Goal: Navigation & Orientation: Find specific page/section

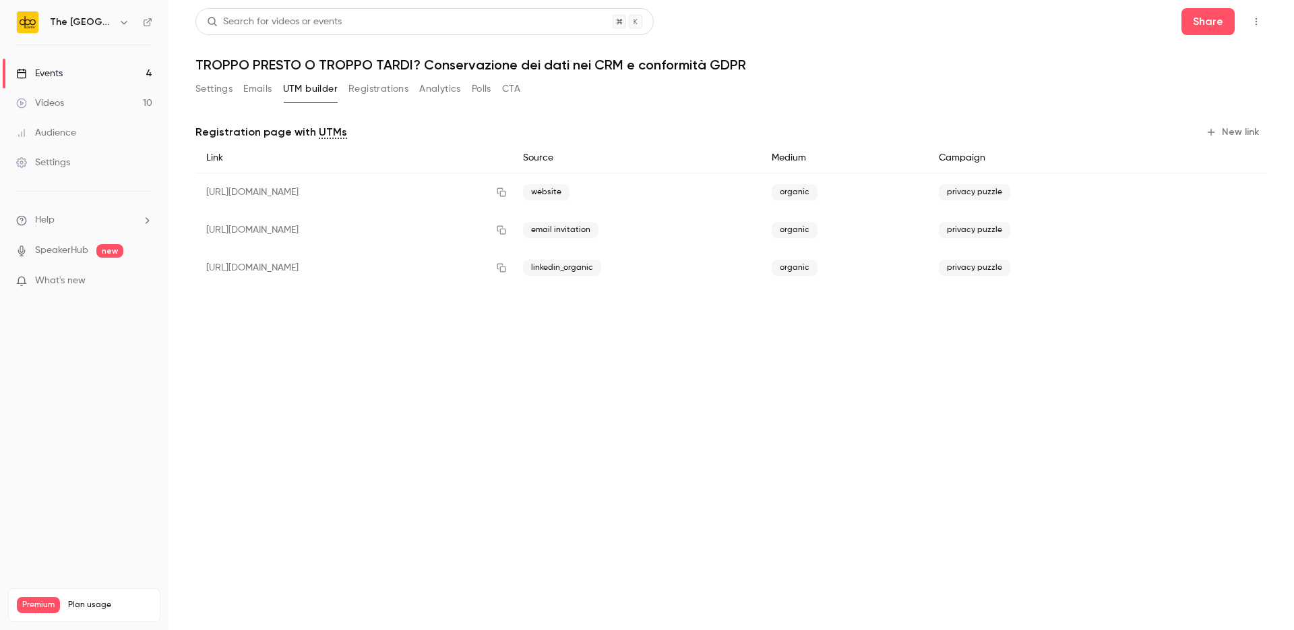
click at [80, 68] on link "Events 4" at bounding box center [84, 74] width 169 height 30
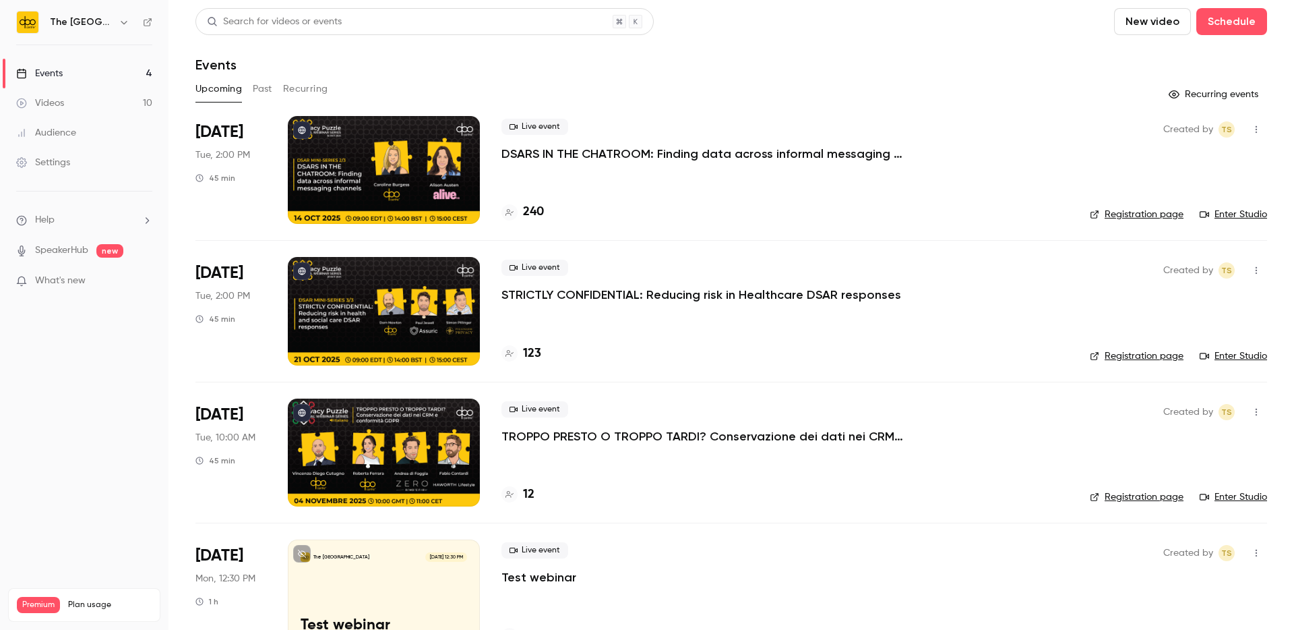
click at [80, 68] on link "Events 4" at bounding box center [84, 74] width 169 height 30
